Goal: Complete application form

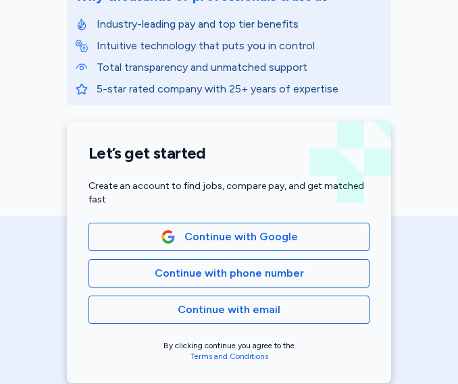
scroll to position [256, 0]
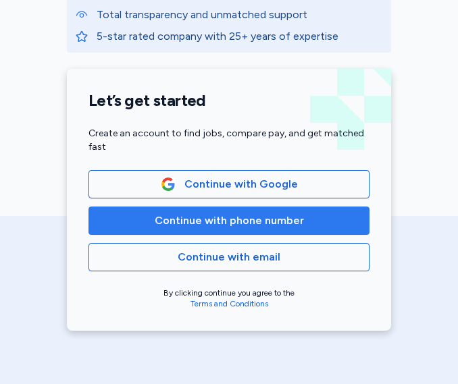
click at [297, 229] on button "Continue with phone number" at bounding box center [228, 220] width 281 height 28
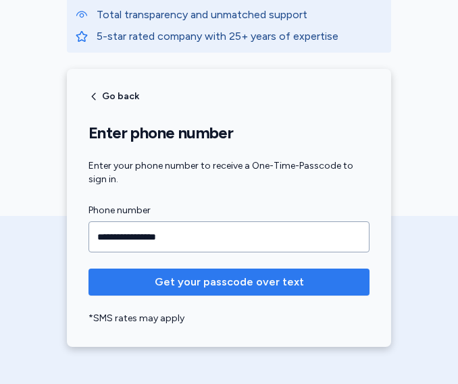
type input "**********"
click at [256, 276] on span "Get your passcode over text" at bounding box center [229, 282] width 149 height 16
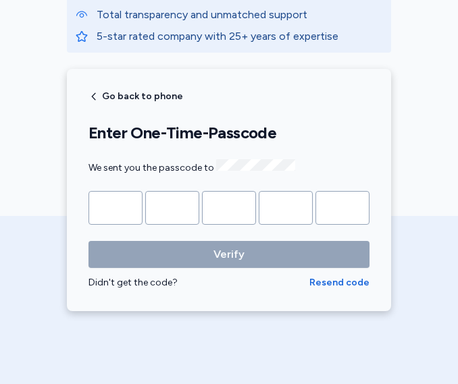
type input "*"
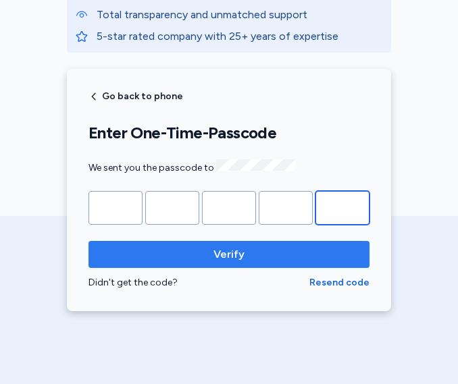
type input "*"
click at [246, 249] on span "Verify" at bounding box center [228, 254] width 259 height 16
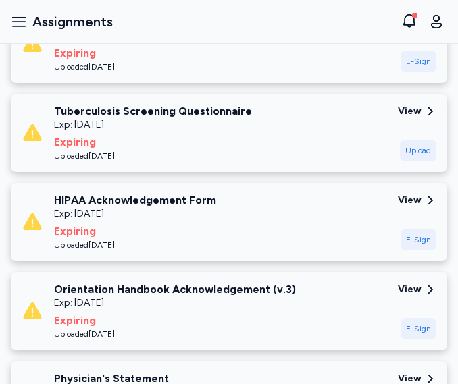
scroll to position [463, 0]
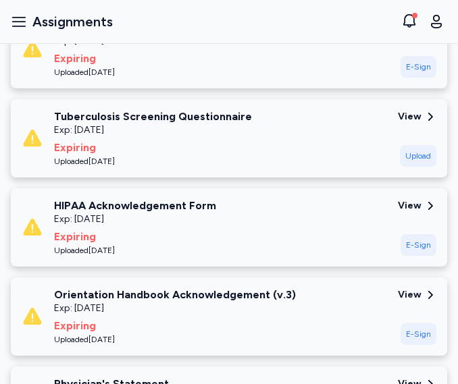
click at [428, 116] on icon at bounding box center [430, 117] width 5 height 8
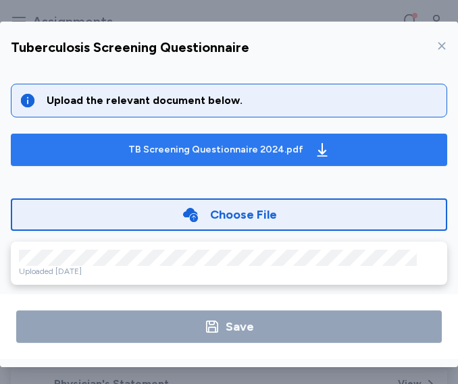
click at [314, 151] on icon "button" at bounding box center [322, 150] width 16 height 16
click at [314, 154] on icon "button" at bounding box center [322, 150] width 16 height 16
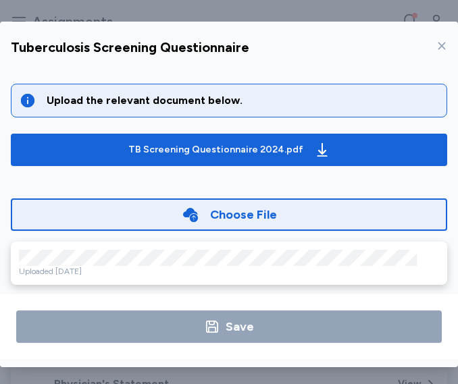
click at [228, 218] on div "Choose File" at bounding box center [243, 214] width 67 height 19
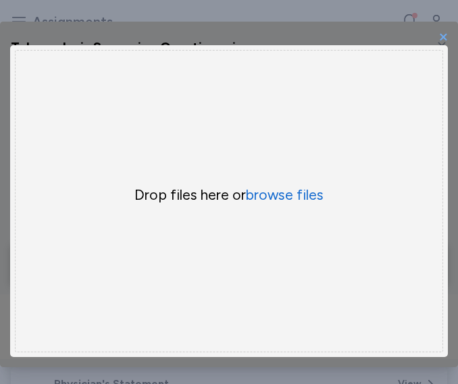
click at [437, 31] on span "×" at bounding box center [442, 36] width 11 height 22
